Goal: Information Seeking & Learning: Learn about a topic

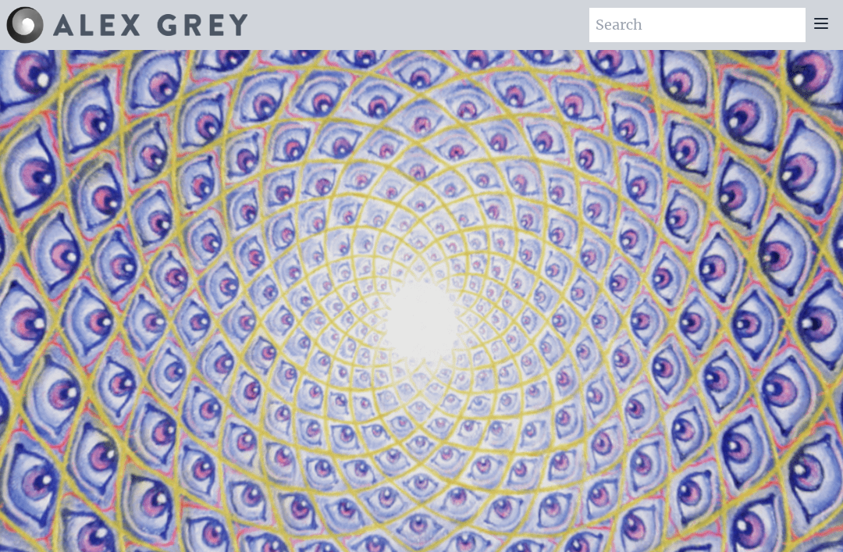
click at [818, 19] on icon at bounding box center [821, 23] width 12 height 9
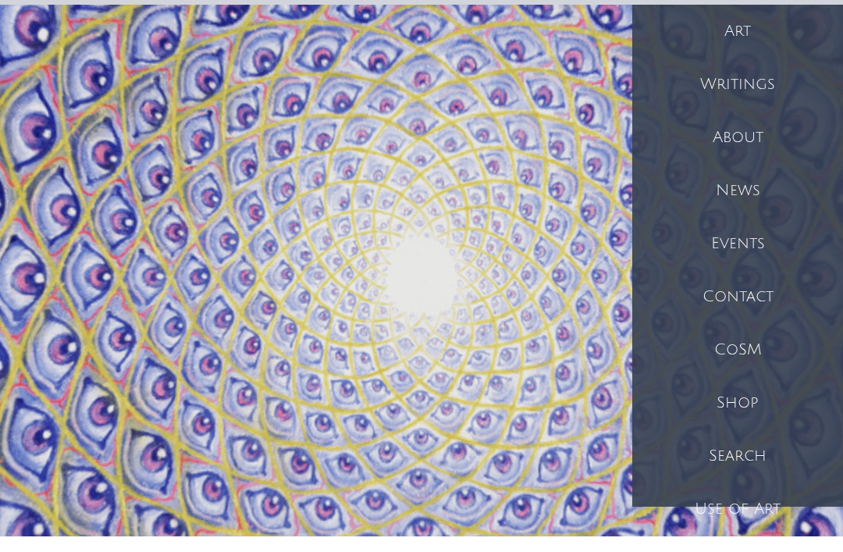
scroll to position [45, 0]
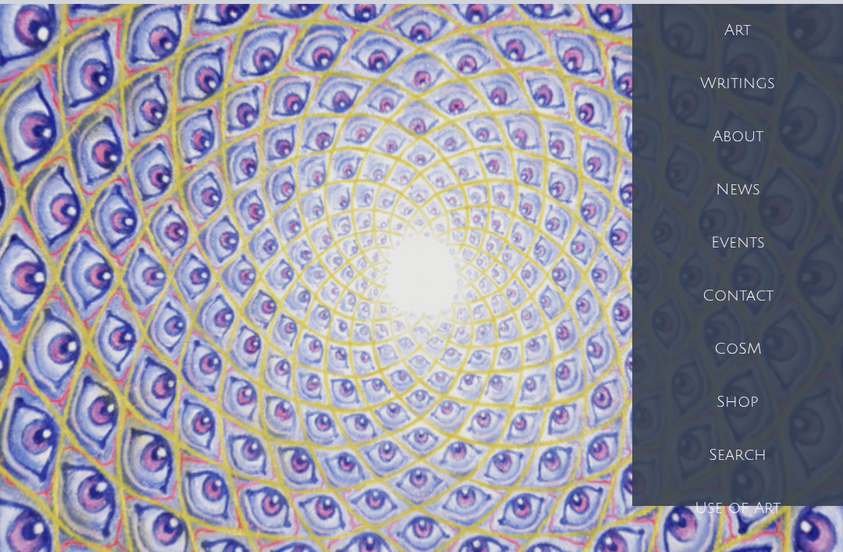
click at [778, 239] on div "Events" at bounding box center [737, 243] width 211 height 53
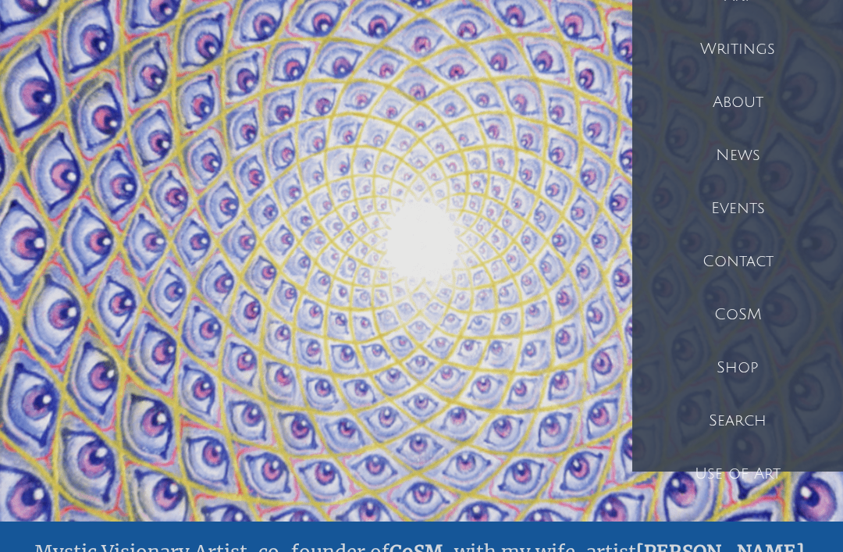
scroll to position [82, 0]
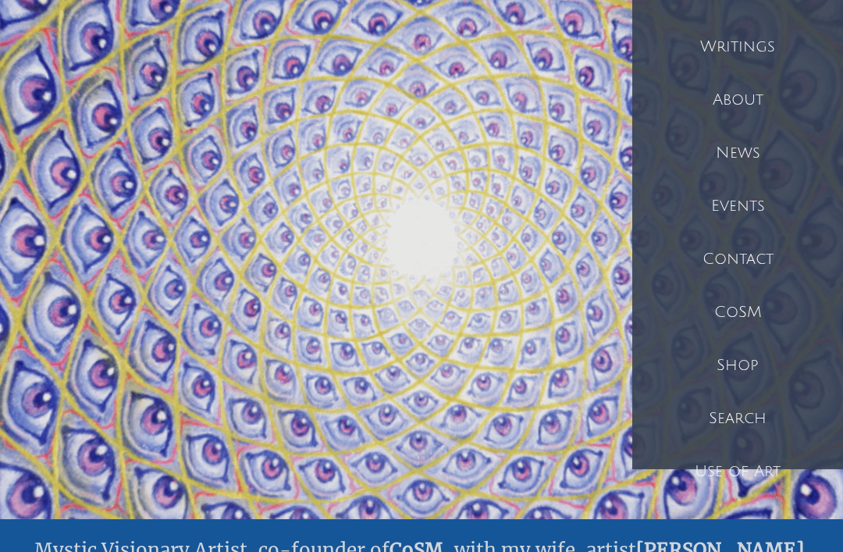
click at [771, 362] on div "Shop" at bounding box center [737, 366] width 211 height 53
click at [754, 354] on div "Shop" at bounding box center [737, 366] width 211 height 53
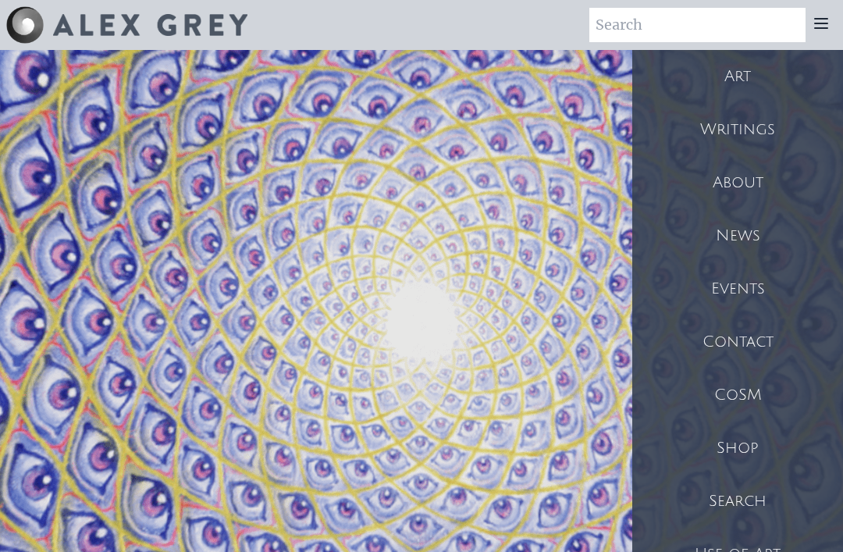
click at [749, 68] on div "Art" at bounding box center [737, 76] width 211 height 53
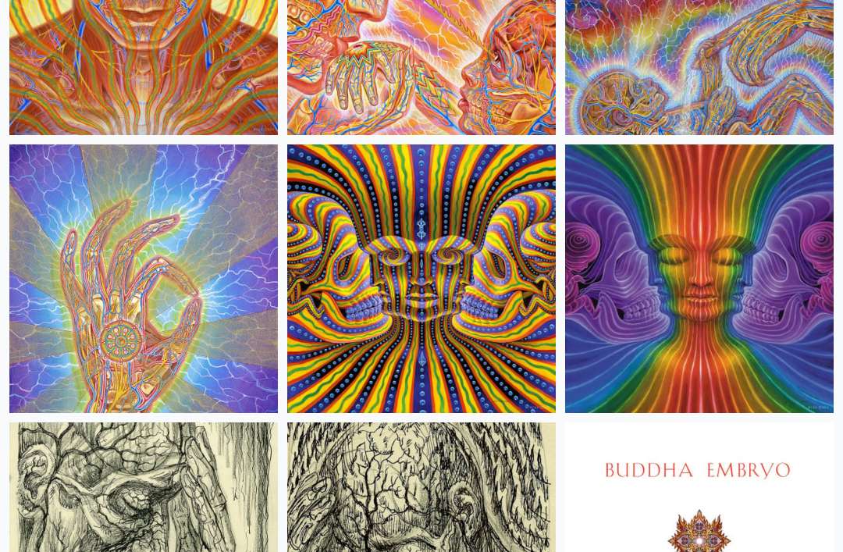
scroll to position [13633, 0]
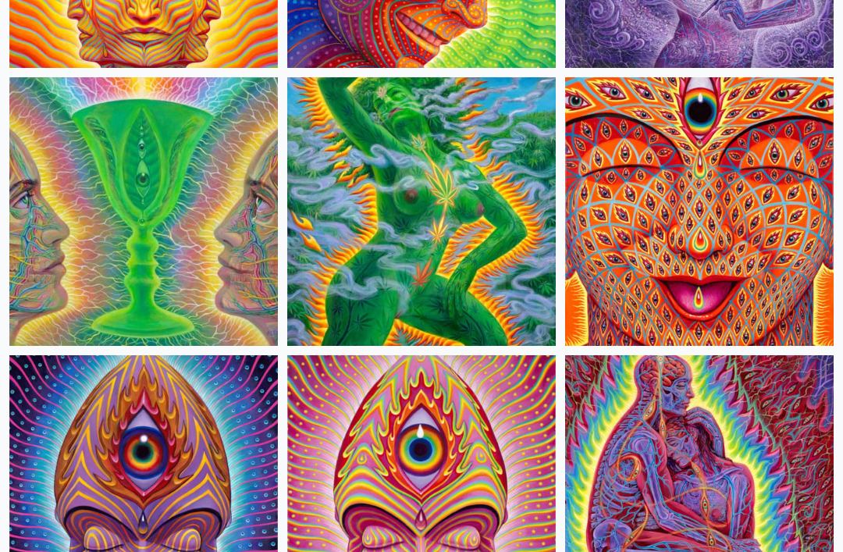
scroll to position [4527, 0]
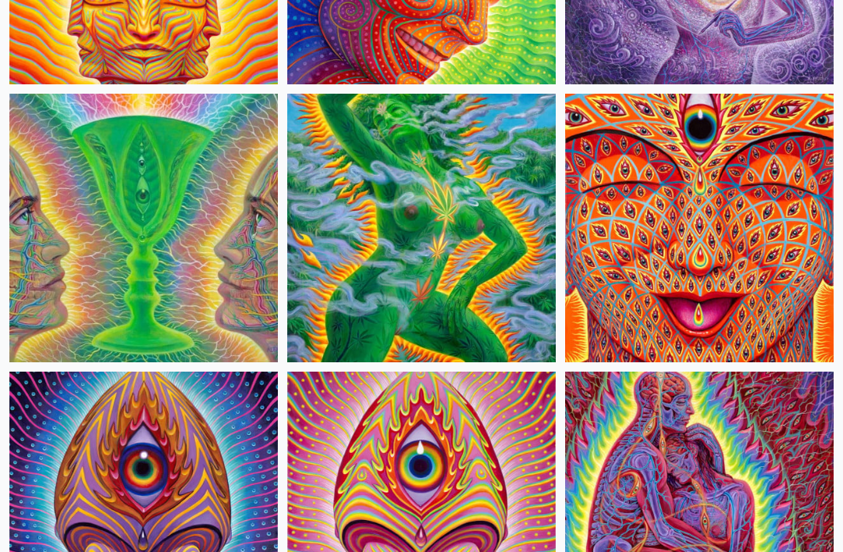
click at [130, 545] on img at bounding box center [143, 506] width 269 height 269
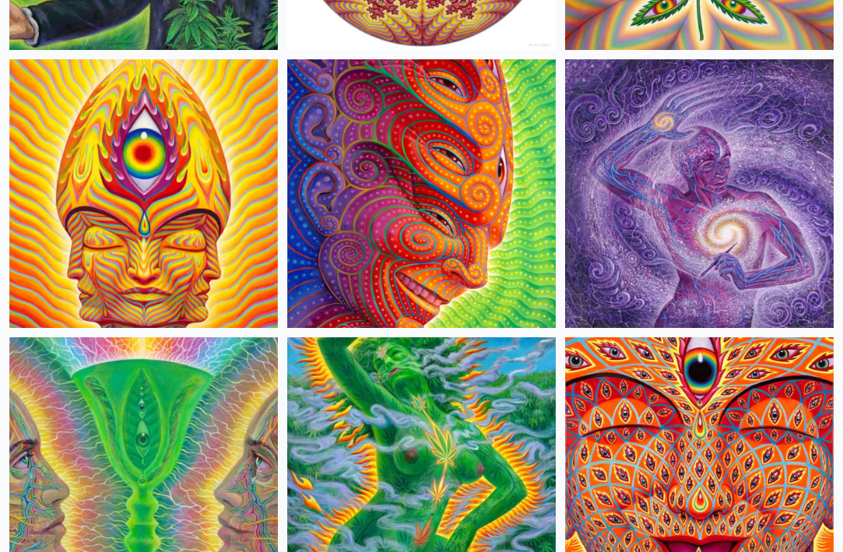
scroll to position [4283, 0]
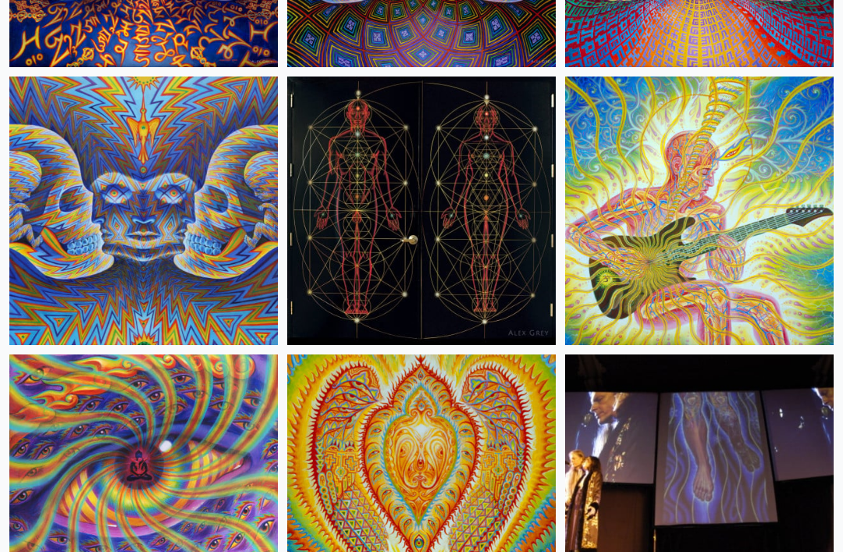
scroll to position [12327, 0]
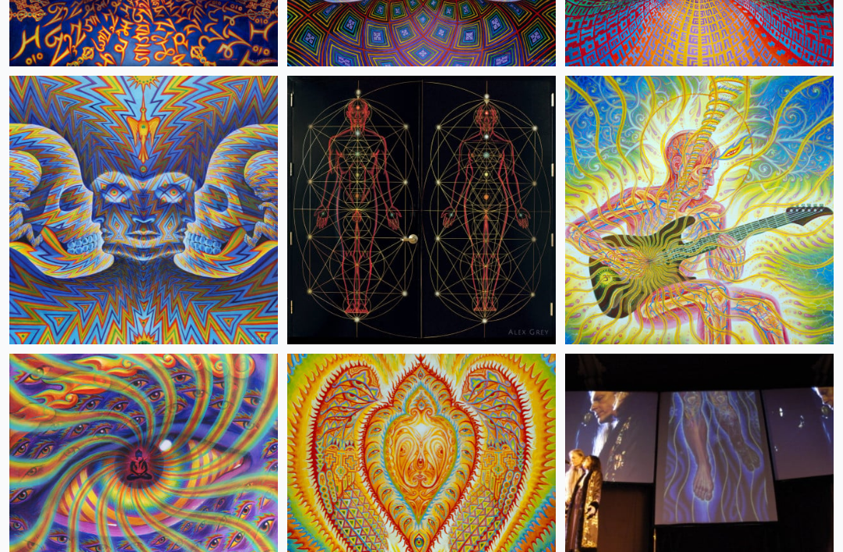
click at [200, 500] on img at bounding box center [143, 488] width 269 height 269
click at [205, 445] on img at bounding box center [143, 488] width 269 height 269
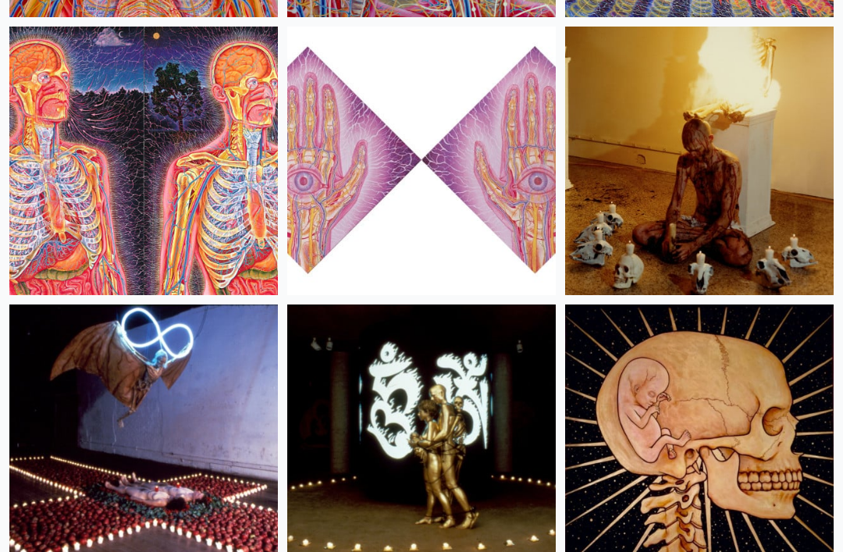
scroll to position [26275, 0]
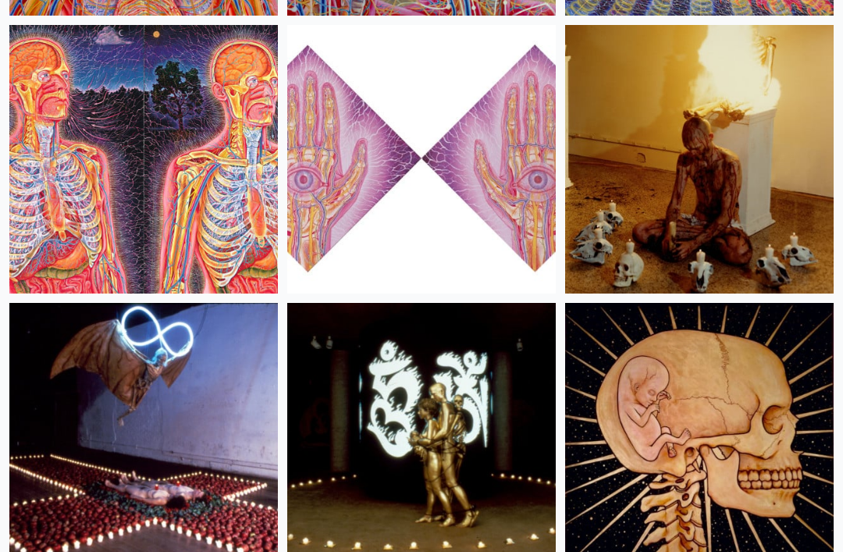
click at [667, 249] on img at bounding box center [699, 159] width 269 height 269
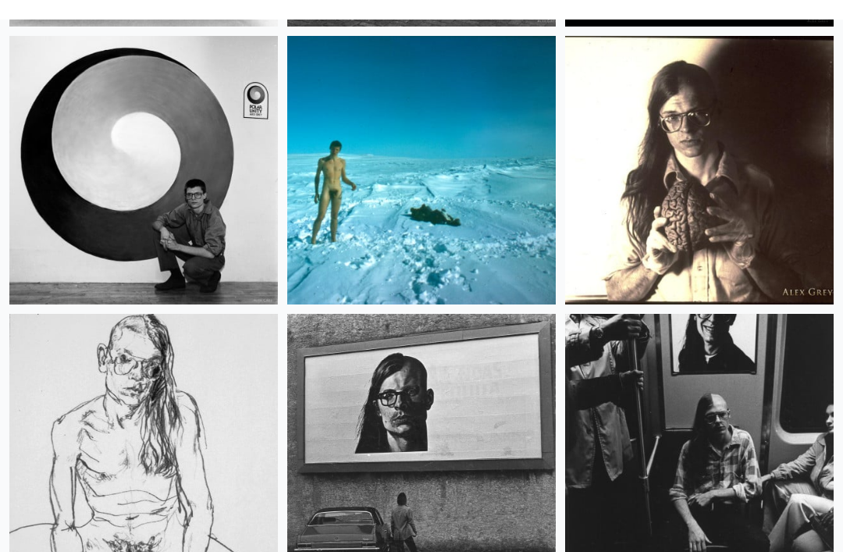
scroll to position [30155, 0]
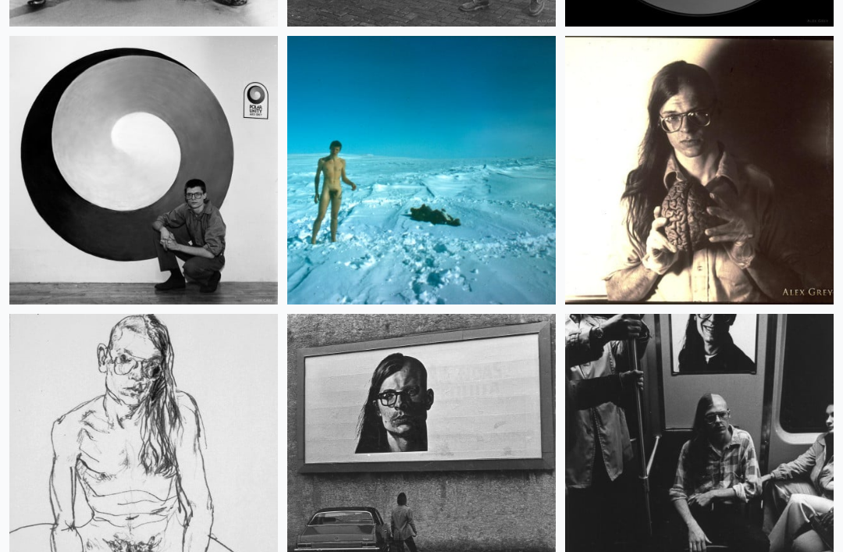
click at [679, 236] on img at bounding box center [699, 171] width 269 height 269
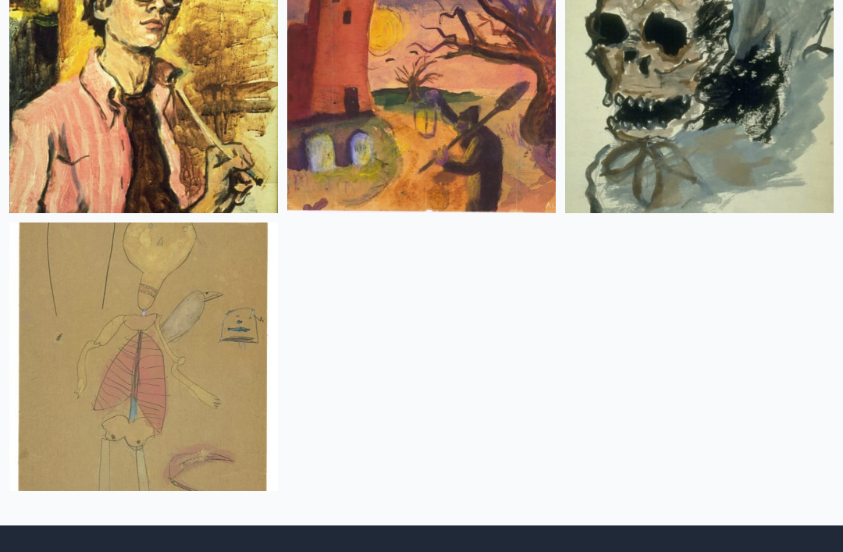
scroll to position [31362, 0]
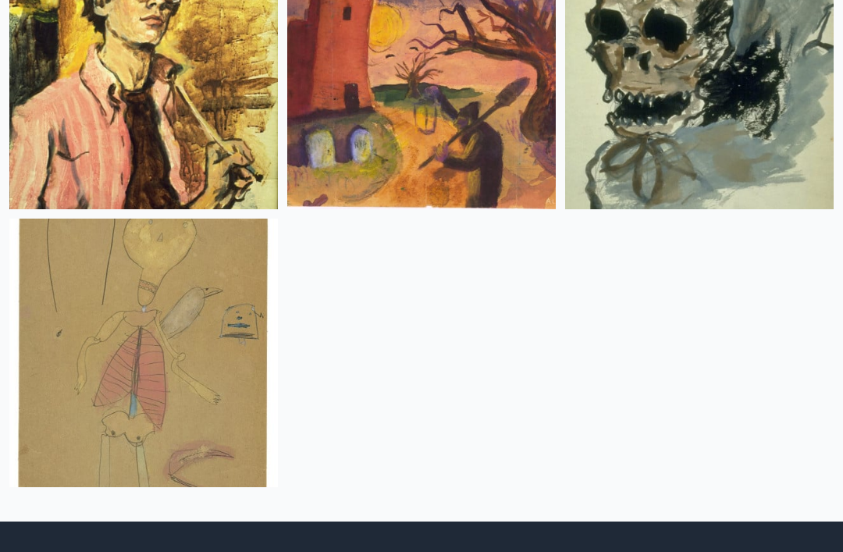
click at [219, 384] on img at bounding box center [143, 353] width 269 height 269
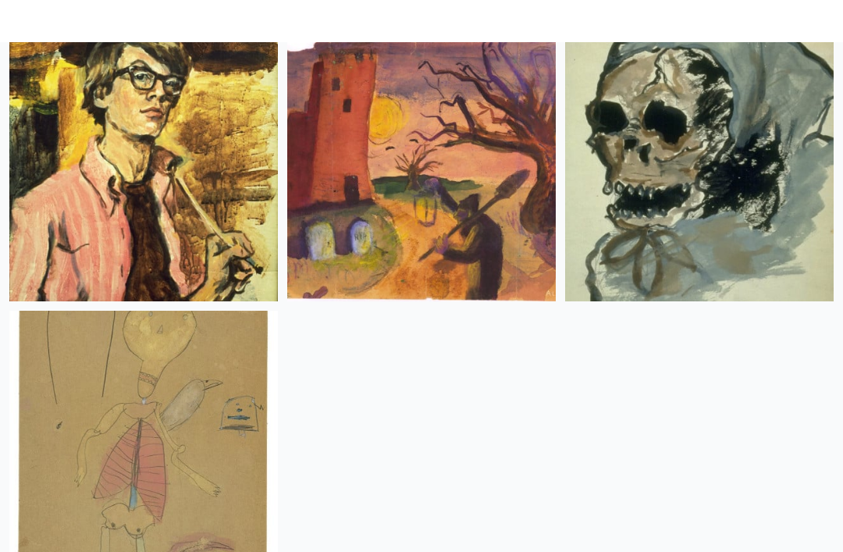
scroll to position [31269, 0]
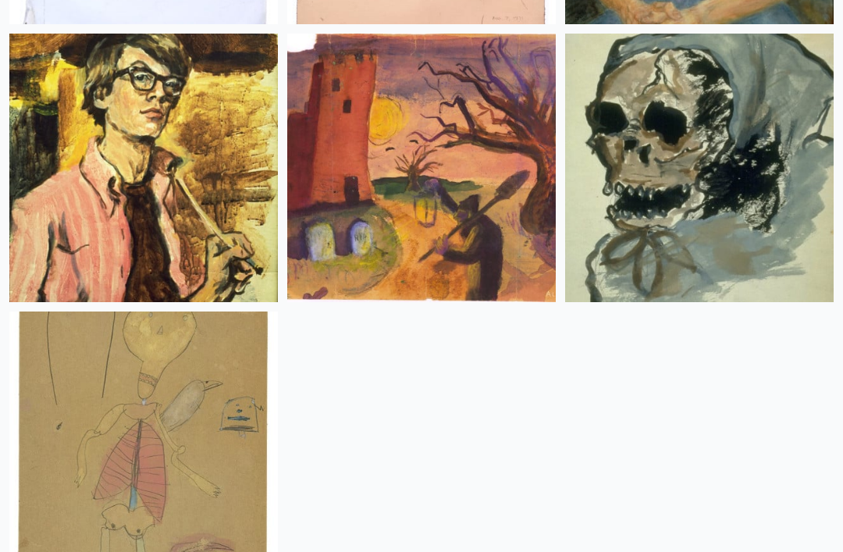
click at [692, 198] on img at bounding box center [699, 168] width 269 height 269
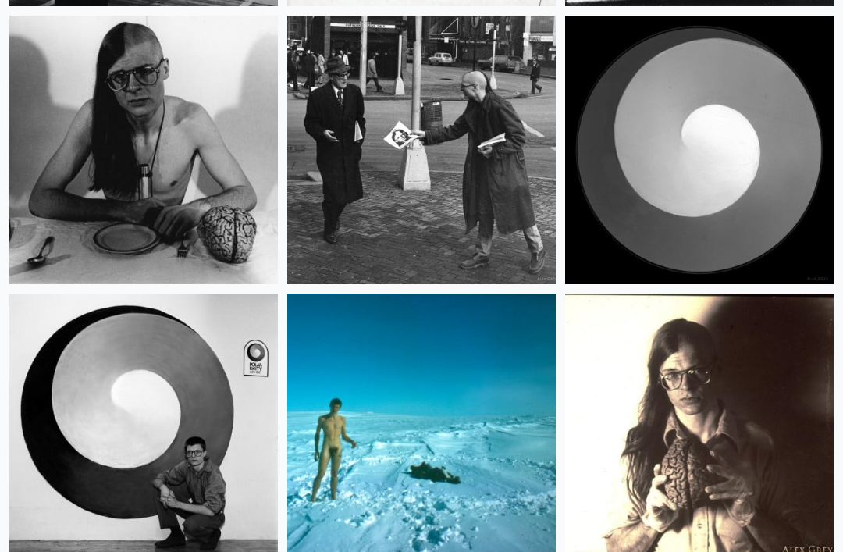
scroll to position [29898, 0]
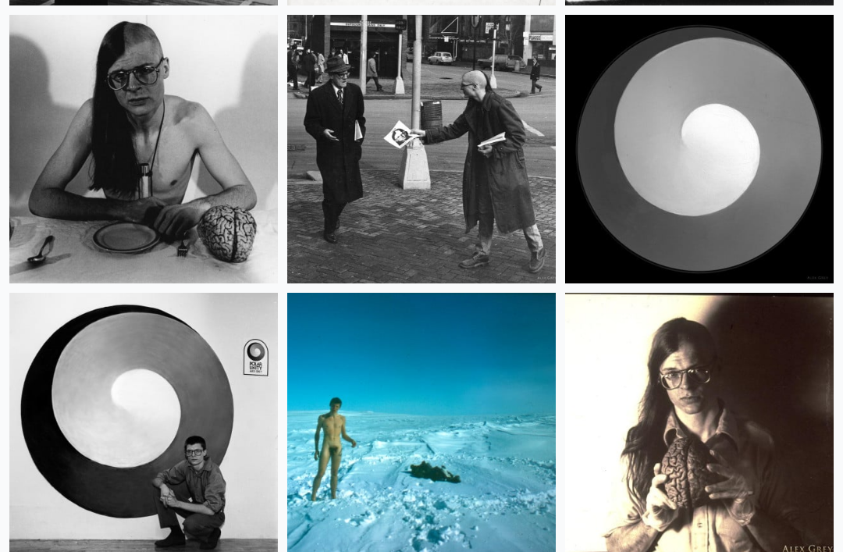
click at [510, 374] on img at bounding box center [421, 428] width 269 height 269
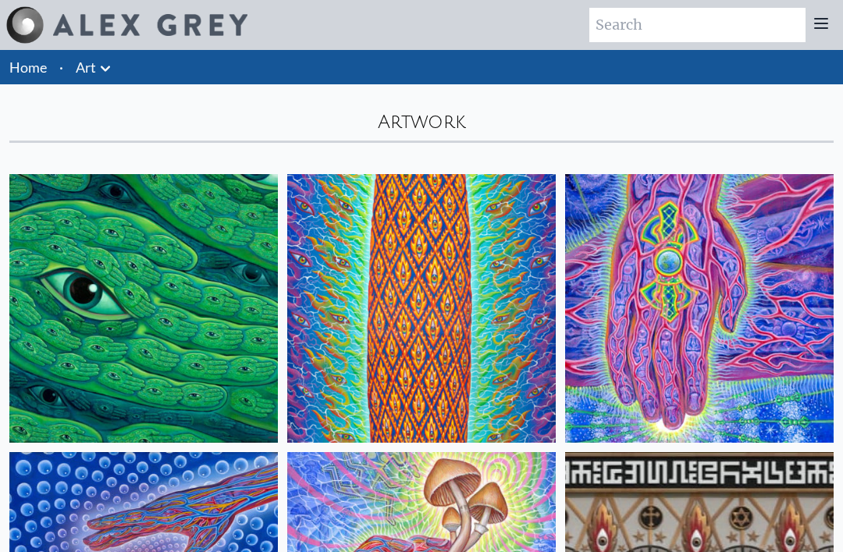
scroll to position [29899, 0]
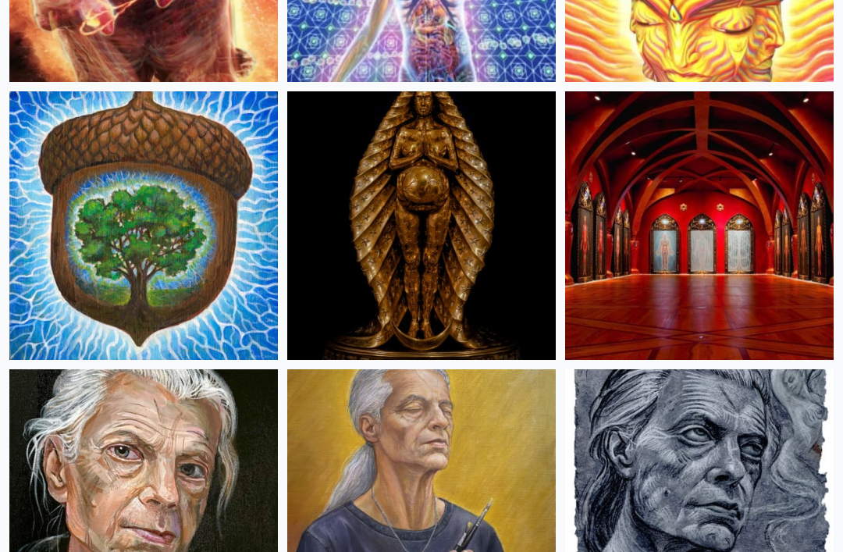
scroll to position [672, 0]
